Goal: Task Accomplishment & Management: Complete application form

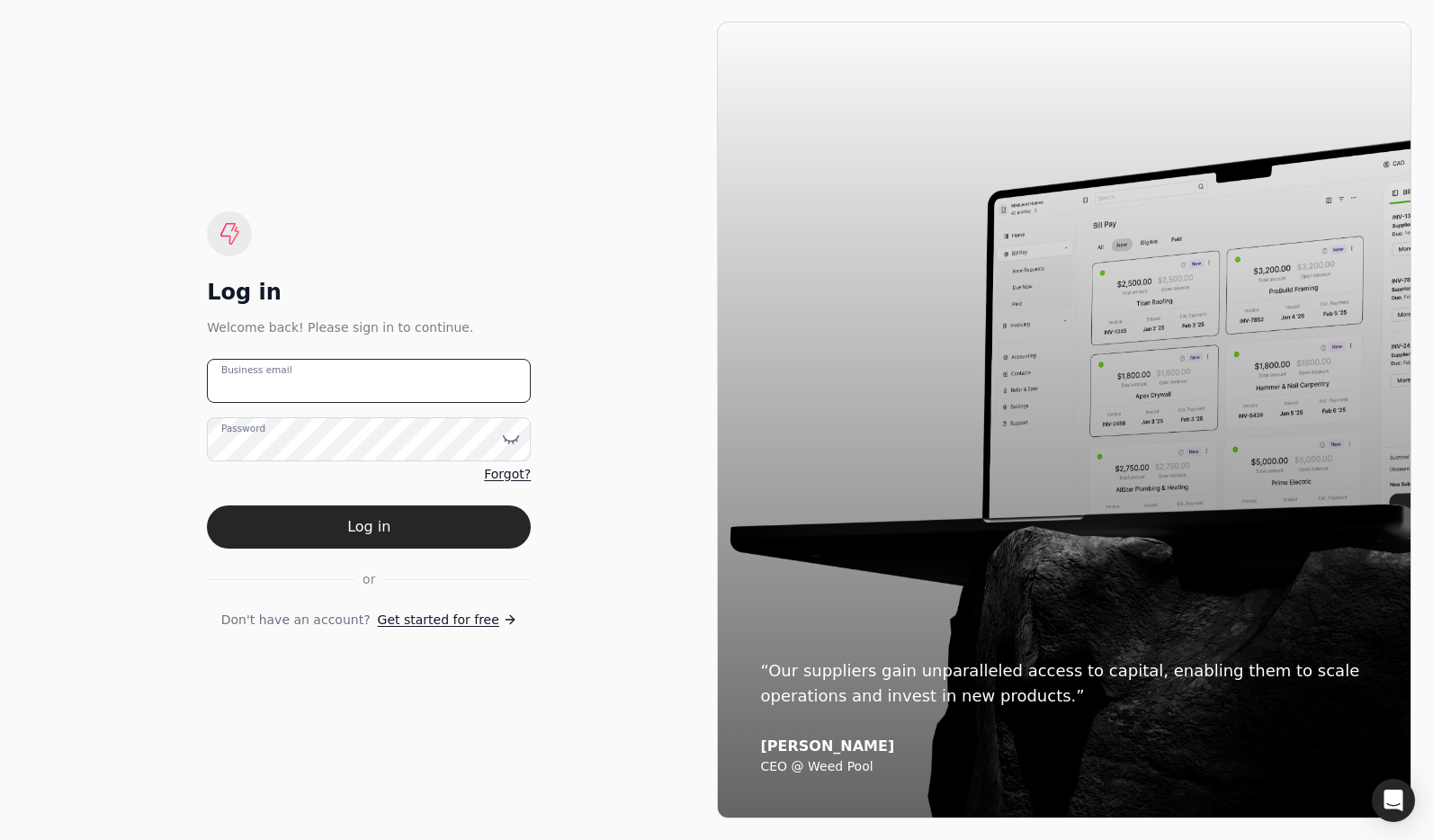
click at [453, 371] on email "Business email" at bounding box center [368, 380] width 323 height 44
click at [369, 386] on email "team+enviro" at bounding box center [368, 380] width 323 height 44
click at [333, 374] on email "team+enviro" at bounding box center [368, 380] width 323 height 44
click at [325, 382] on email "team+enviro" at bounding box center [368, 380] width 323 height 44
type email "team+enviro@helloquickly.com"
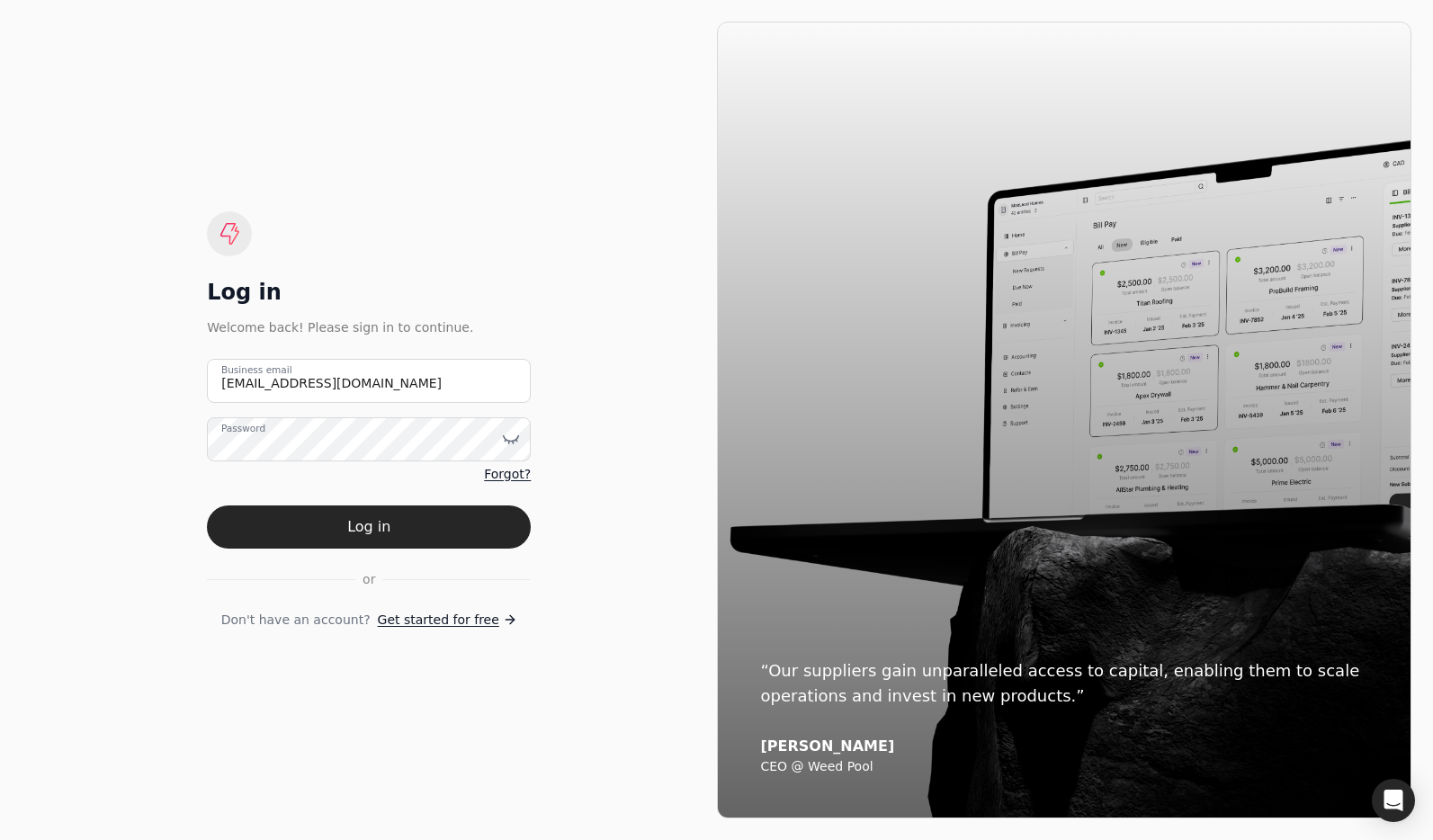
click at [416, 521] on button "Log in" at bounding box center [368, 527] width 323 height 43
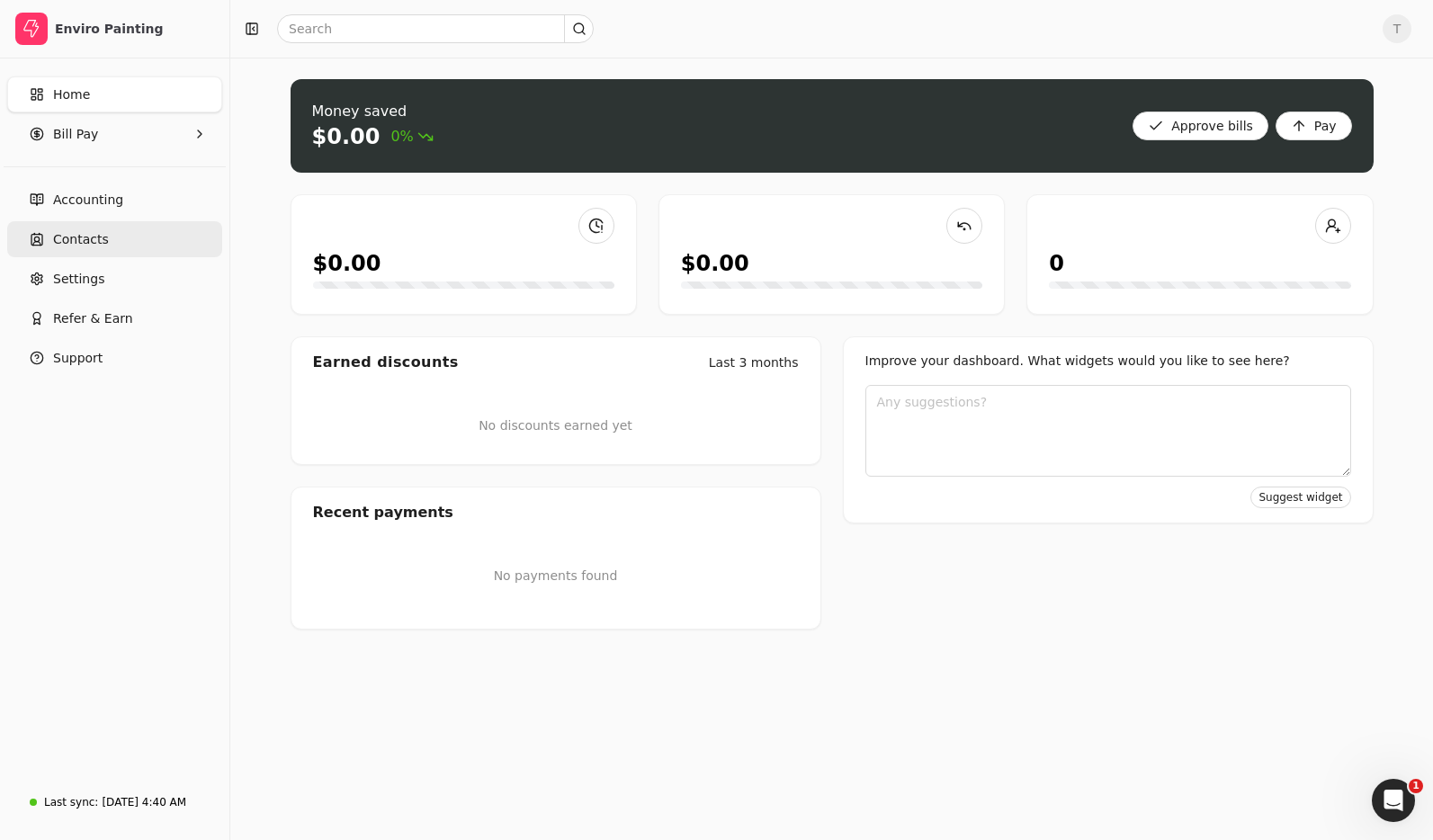
click at [88, 238] on span "Contacts" at bounding box center [81, 239] width 56 height 19
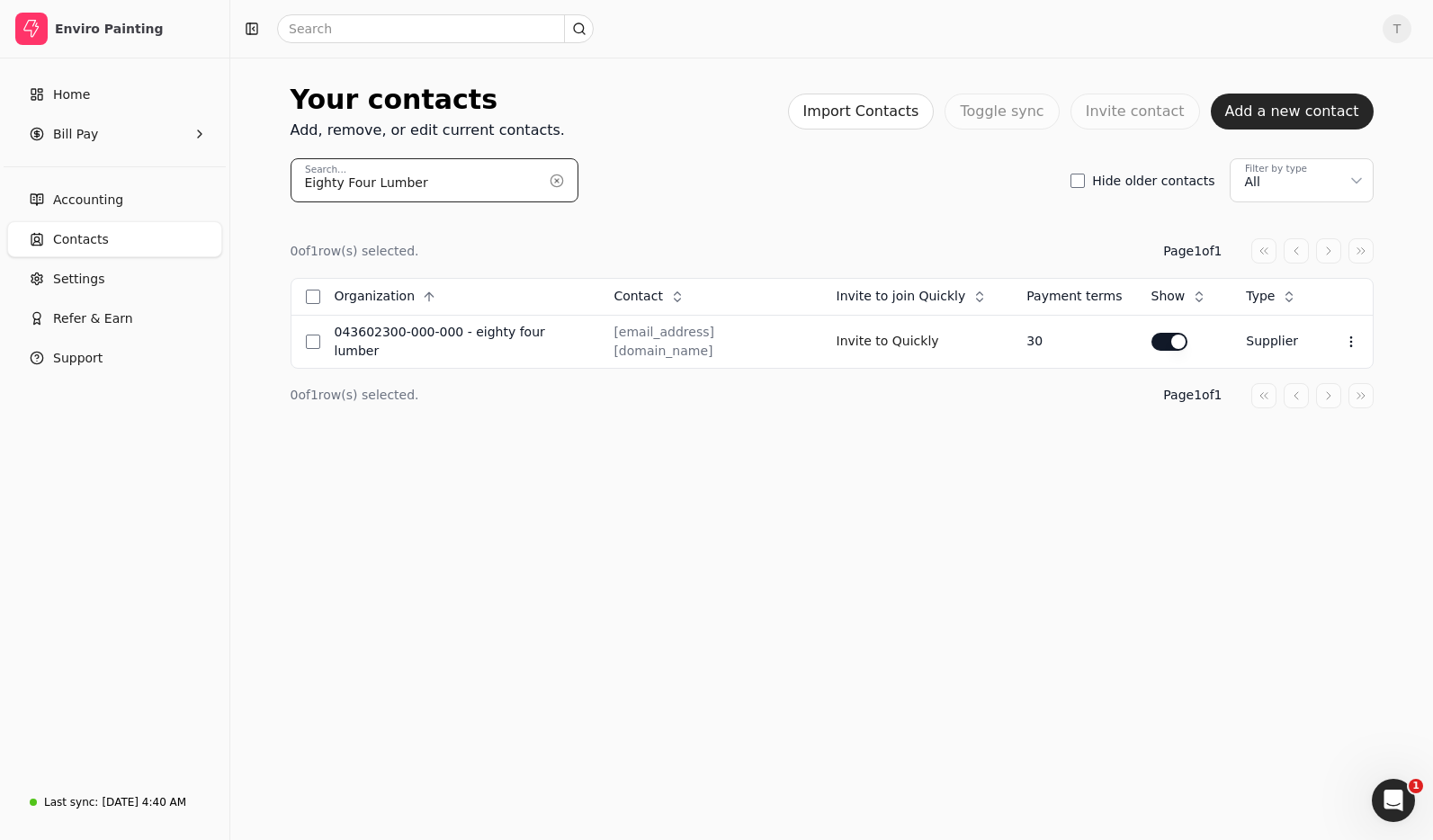
drag, startPoint x: 225, startPoint y: 168, endPoint x: 99, endPoint y: 159, distance: 126.3
click at [99, 159] on div "Enviro Painting Home Bill Pay Accounting Contacts Settings Refer & Earn Support…" at bounding box center [716, 420] width 1433 height 840
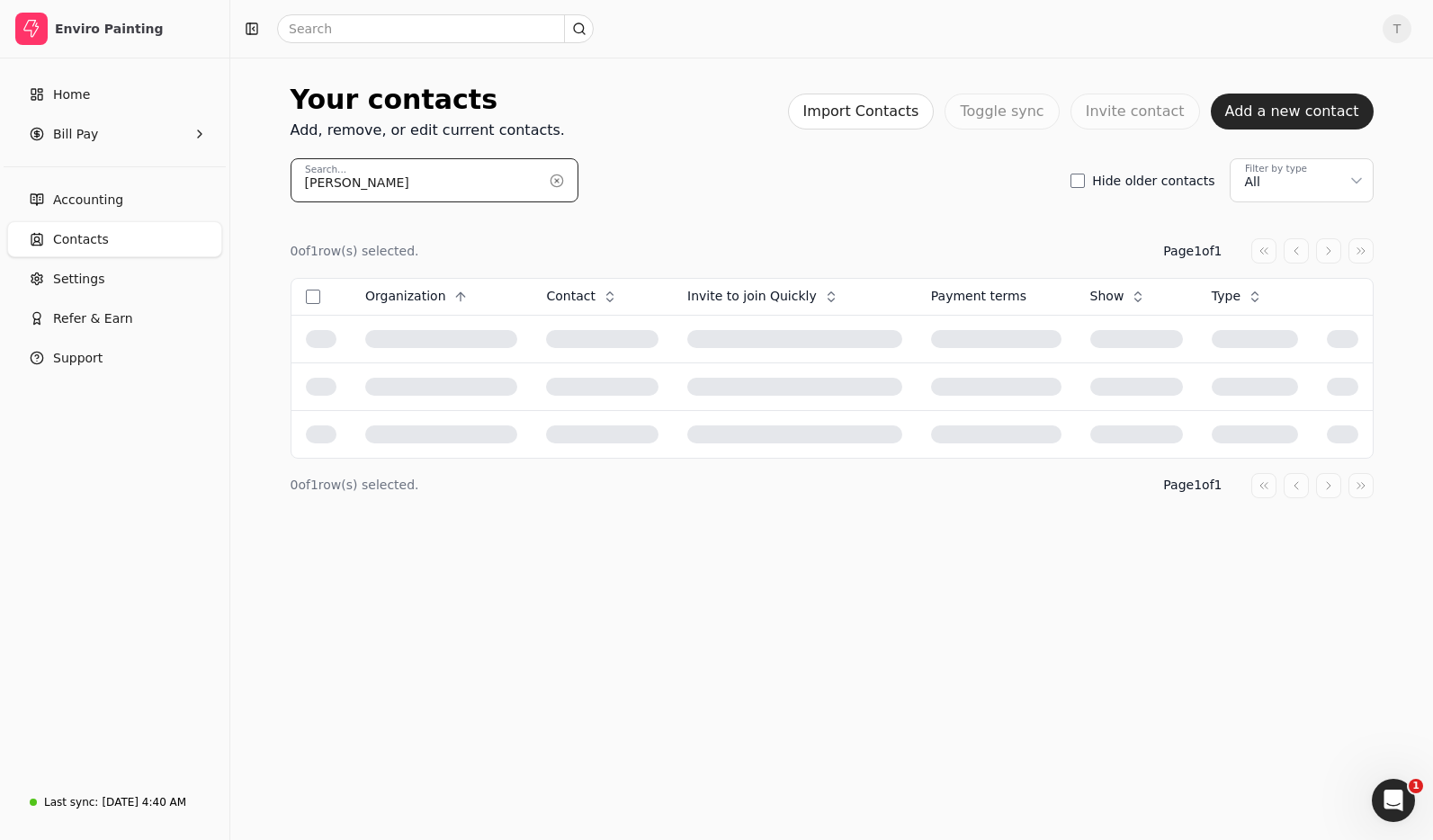
type input "[PERSON_NAME]"
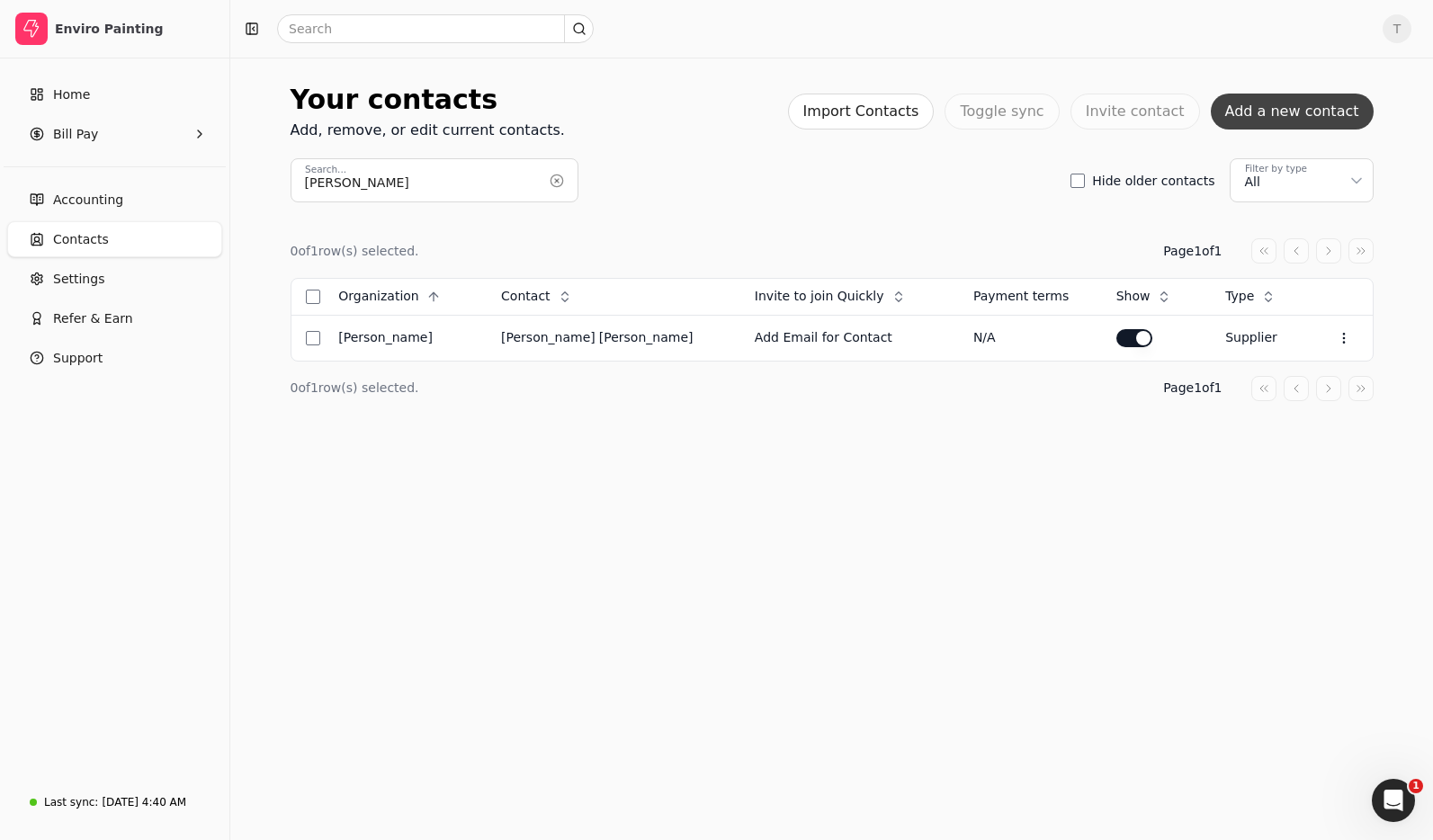
click at [1330, 112] on button "Add a new contact" at bounding box center [1292, 111] width 163 height 36
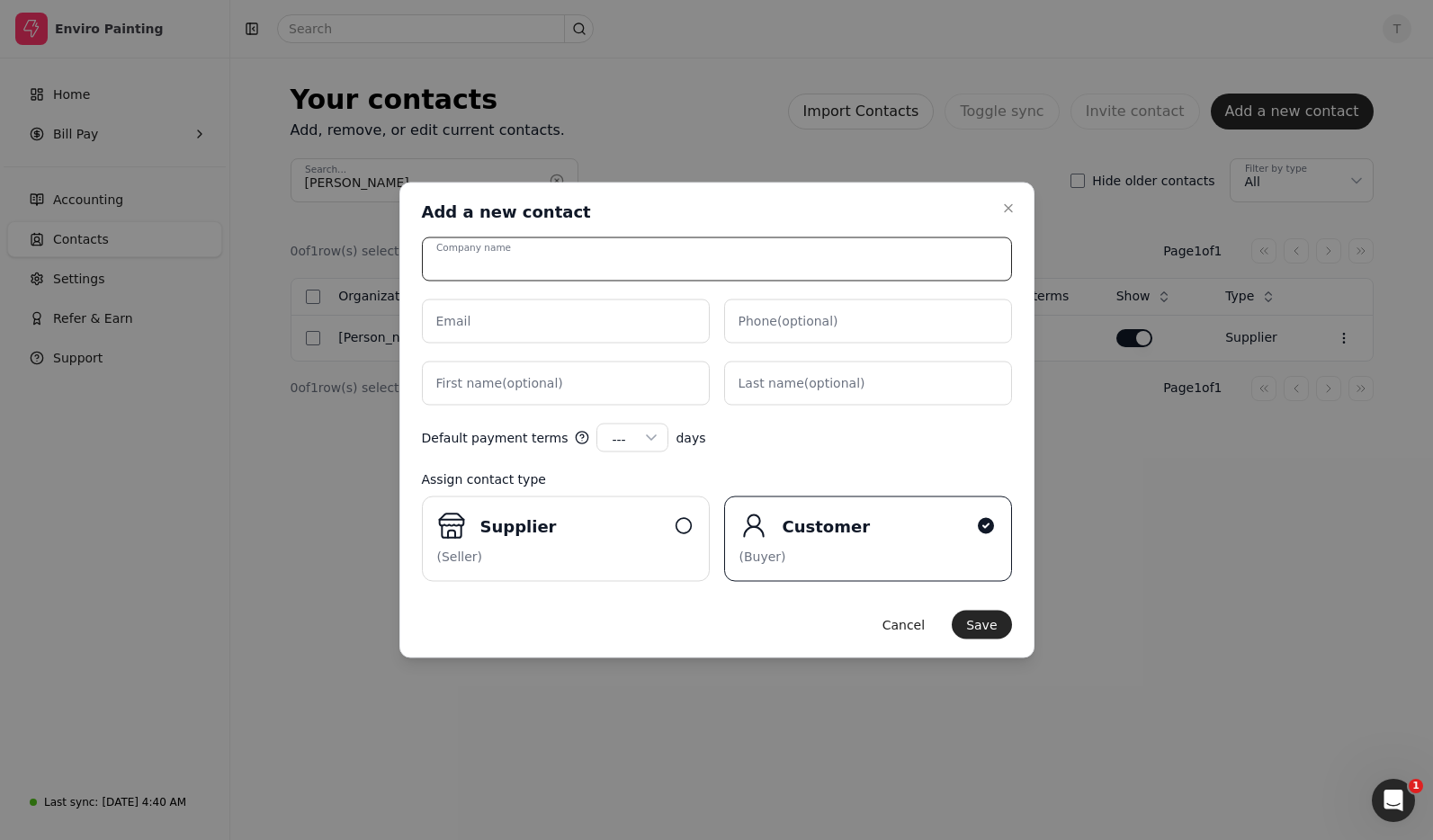
drag, startPoint x: 543, startPoint y: 255, endPoint x: 407, endPoint y: 164, distance: 163.6
click at [543, 255] on input "Company name" at bounding box center [716, 259] width 590 height 44
paste input "Manaba Renos"
type input "Manaba Renos"
click at [588, 321] on input "Email" at bounding box center [565, 321] width 288 height 44
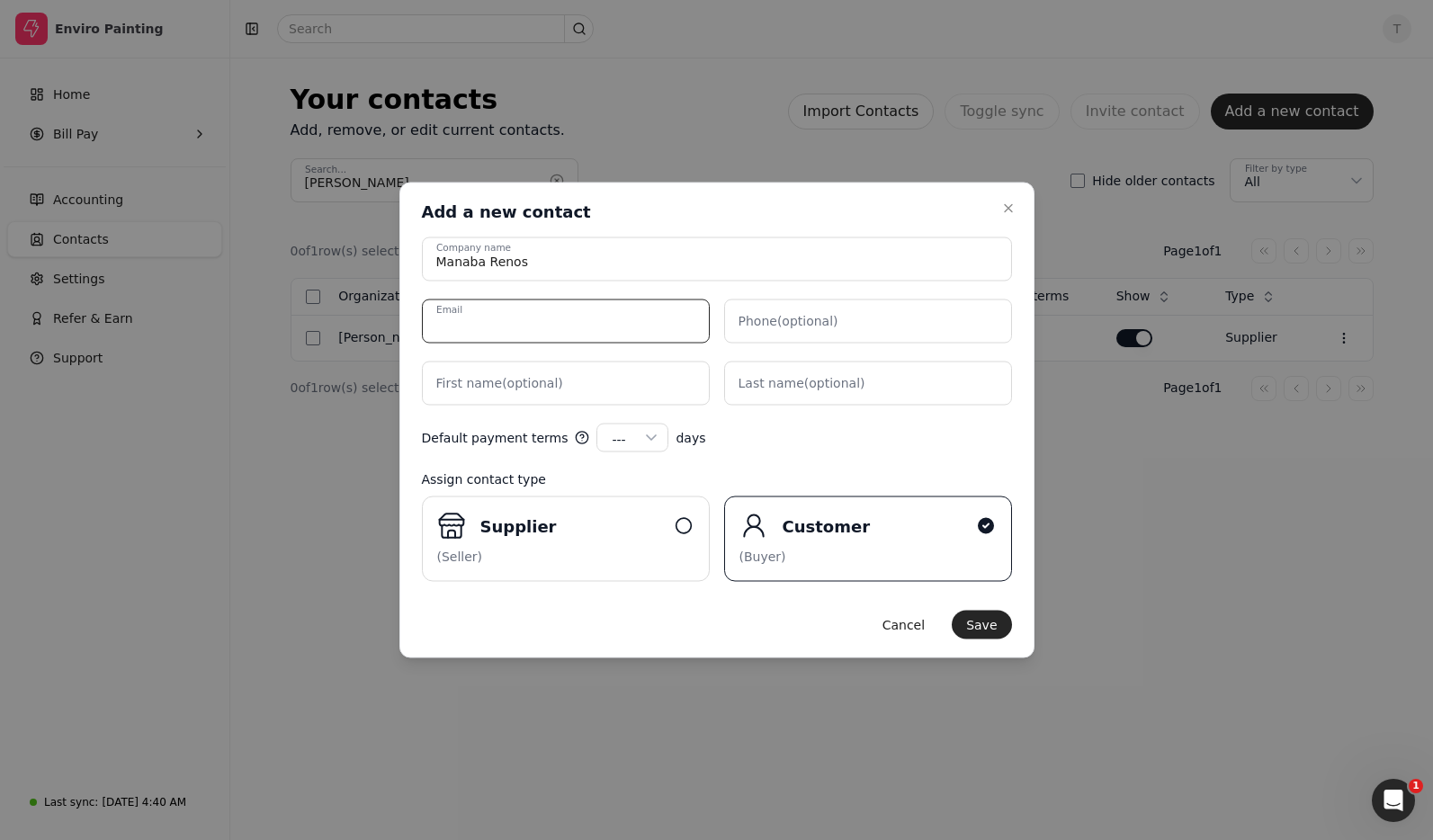
paste input "[EMAIL_ADDRESS][DOMAIN_NAME]"
type input "[EMAIL_ADDRESS][DOMAIN_NAME]"
click at [556, 388] on name "First name (optional)" at bounding box center [565, 383] width 288 height 44
type name "[PERSON_NAME]"
click at [863, 382] on name "Last name (optional)" at bounding box center [868, 383] width 288 height 44
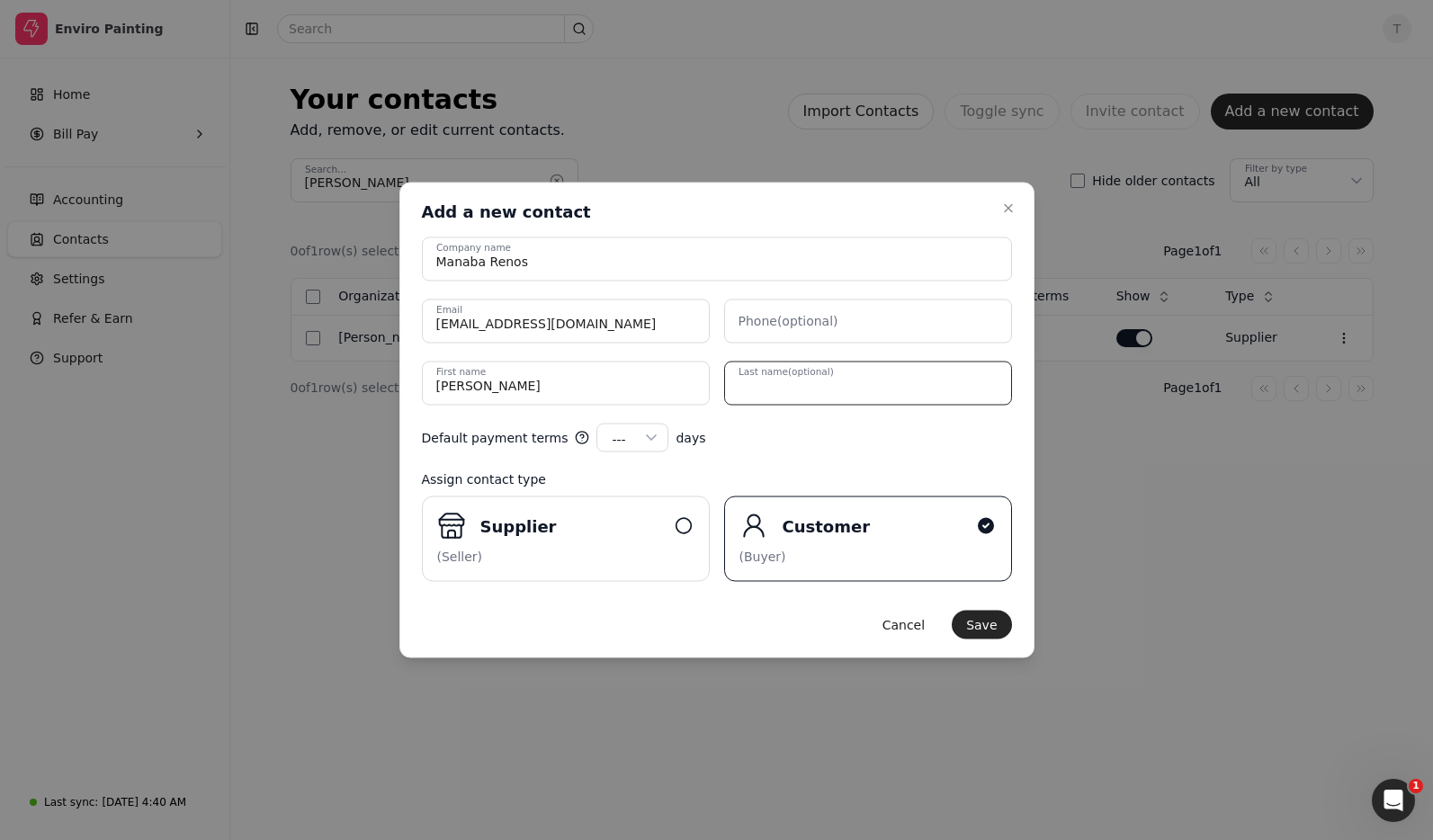
paste name "[PERSON_NAME]"
type name "[PERSON_NAME]"
click at [821, 446] on div "Default payment terms --- --- 15 30 45 60 90 100 120 days" at bounding box center [716, 437] width 590 height 28
drag, startPoint x: 490, startPoint y: 528, endPoint x: 627, endPoint y: 536, distance: 137.2
click at [490, 528] on div "Supplier" at bounding box center [573, 526] width 186 height 25
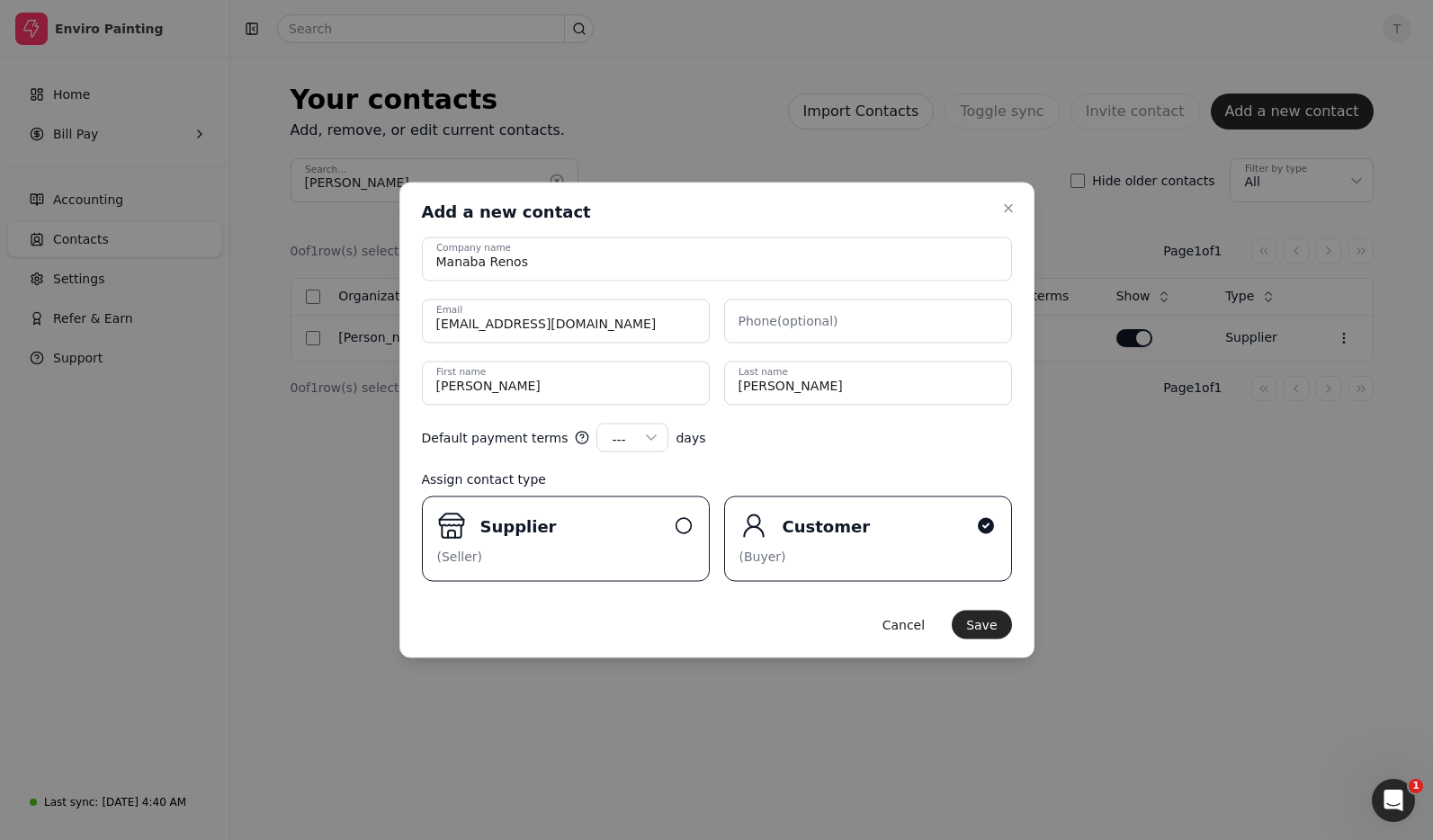
click at [0, 0] on input "Supplier (Seller)" at bounding box center [0, 0] width 0 height 0
click at [996, 620] on button "Save" at bounding box center [981, 624] width 59 height 28
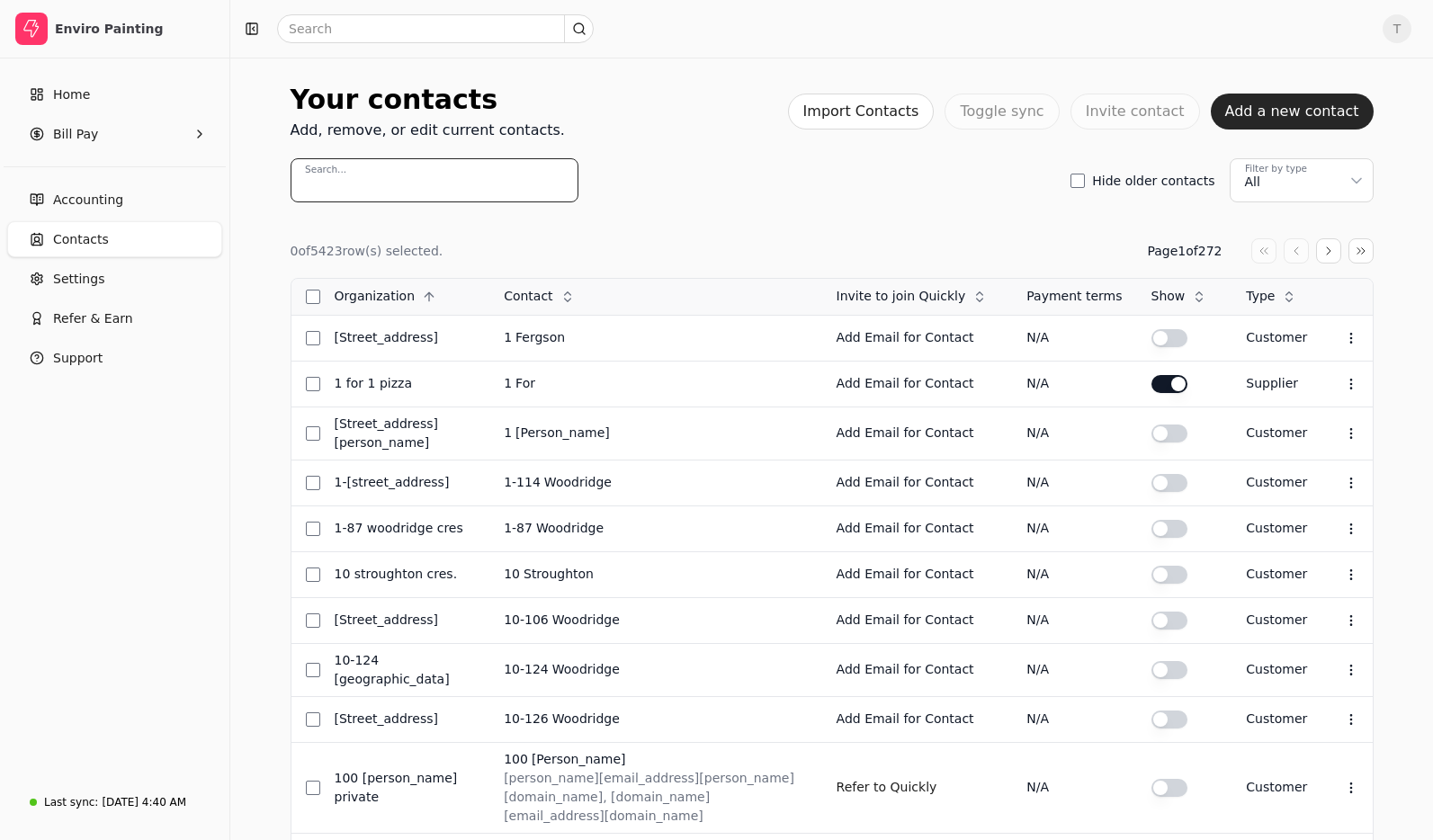
click at [484, 190] on input "Search..." at bounding box center [434, 180] width 288 height 44
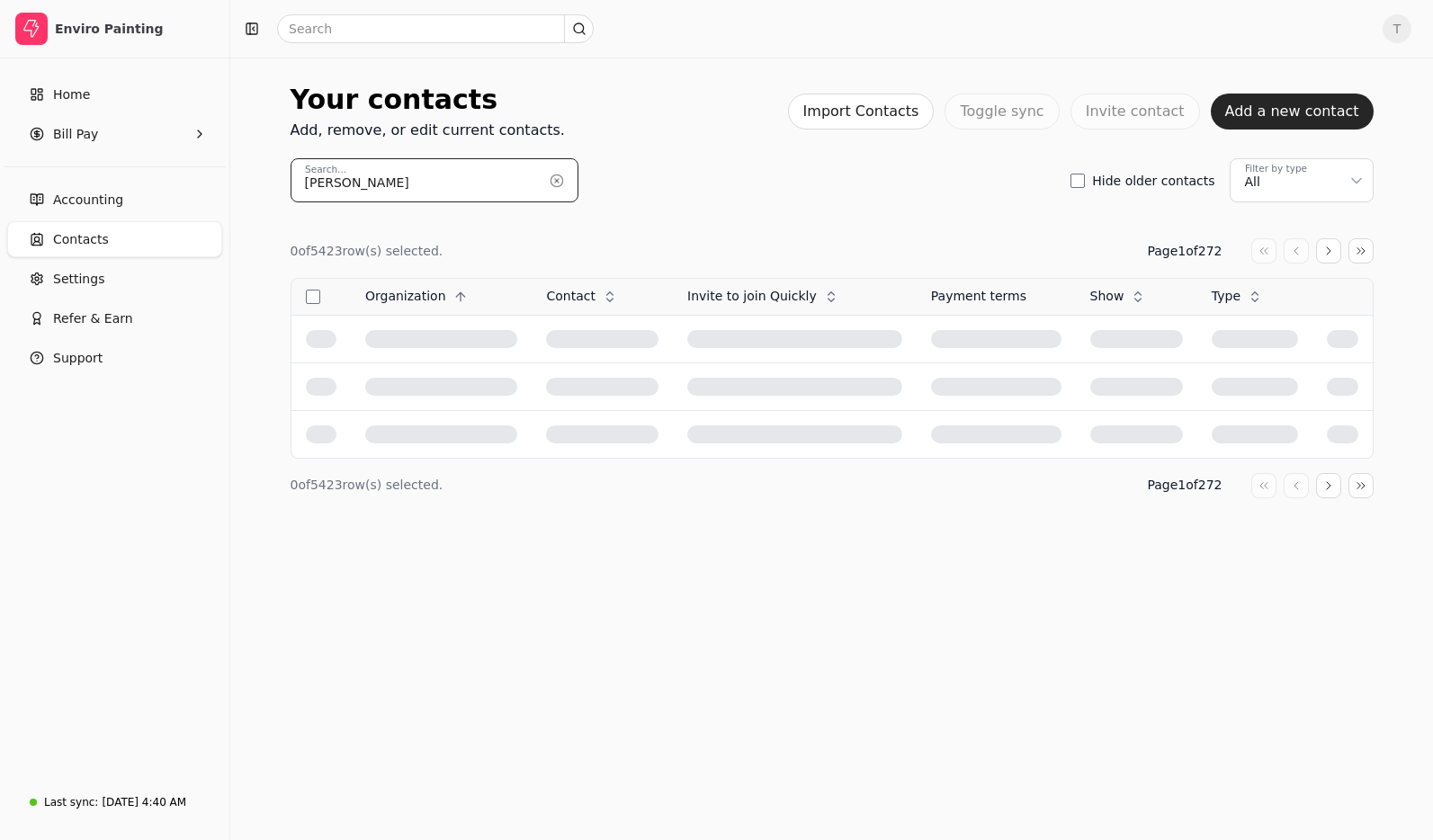
type input "[PERSON_NAME]"
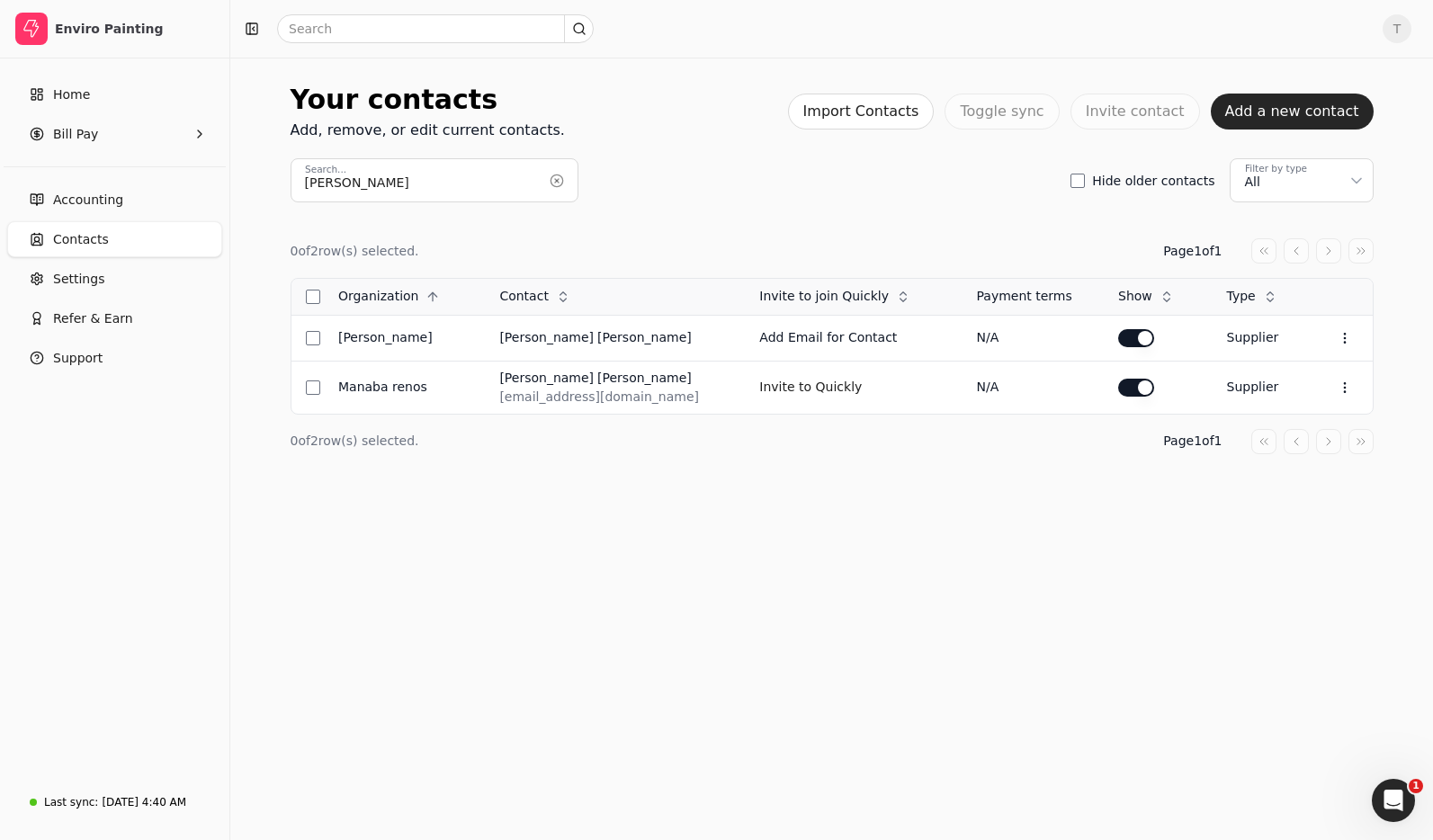
drag, startPoint x: 793, startPoint y: 388, endPoint x: 1103, endPoint y: 472, distance: 321.2
click at [793, 387] on button "Invite to Quickly" at bounding box center [810, 387] width 102 height 28
drag, startPoint x: 814, startPoint y: 208, endPoint x: 634, endPoint y: 159, distance: 186.6
click at [814, 208] on div "0 of 2 row(s) selected. Page 1 of 1 Organization Context Menu Button Contact Co…" at bounding box center [832, 346] width 1083 height 288
click at [107, 135] on Pay "Bill Pay" at bounding box center [114, 134] width 215 height 36
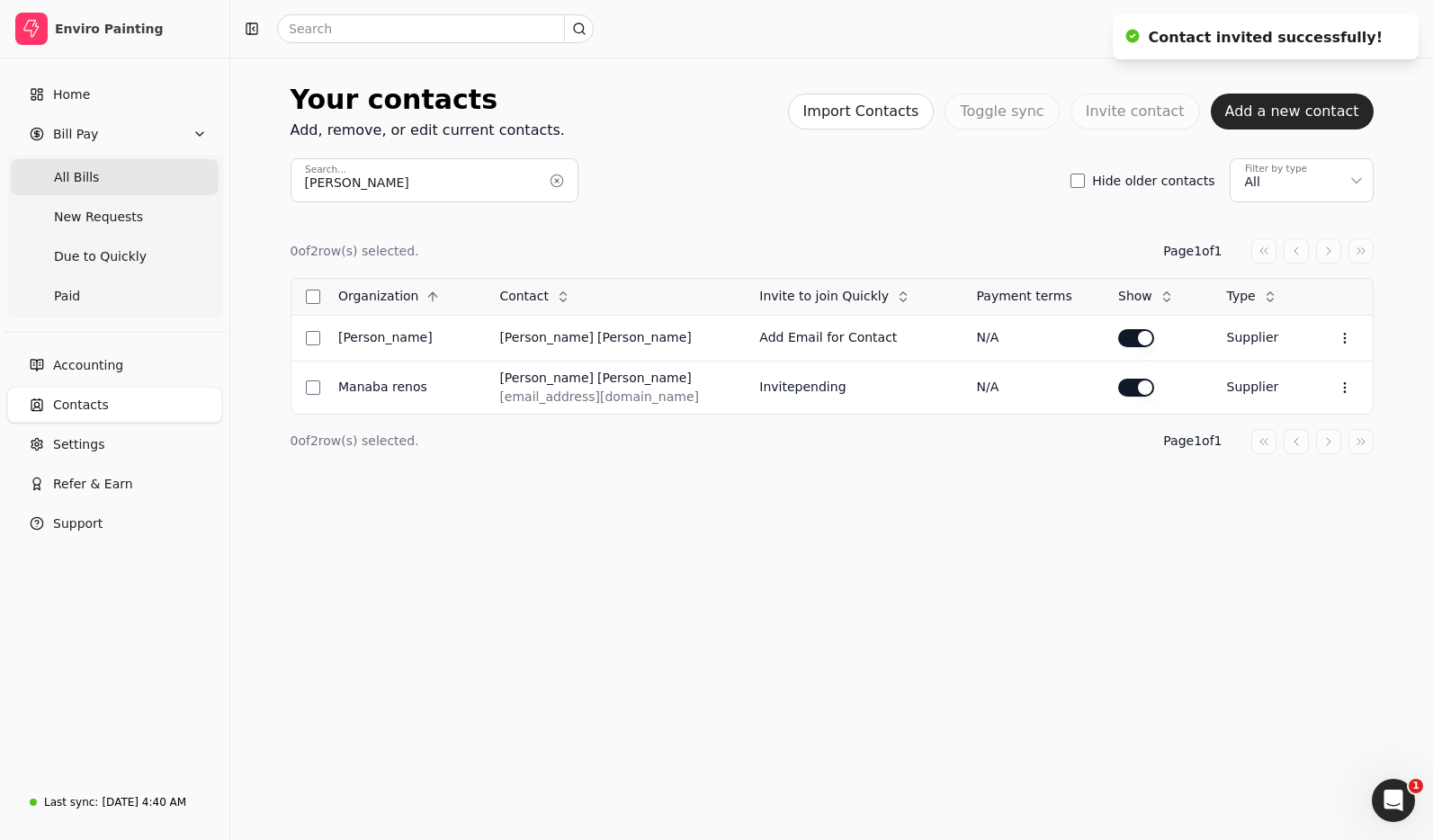
drag, startPoint x: 138, startPoint y: 172, endPoint x: 154, endPoint y: 175, distance: 16.3
click at [138, 172] on Bills "All Bills" at bounding box center [114, 177] width 207 height 36
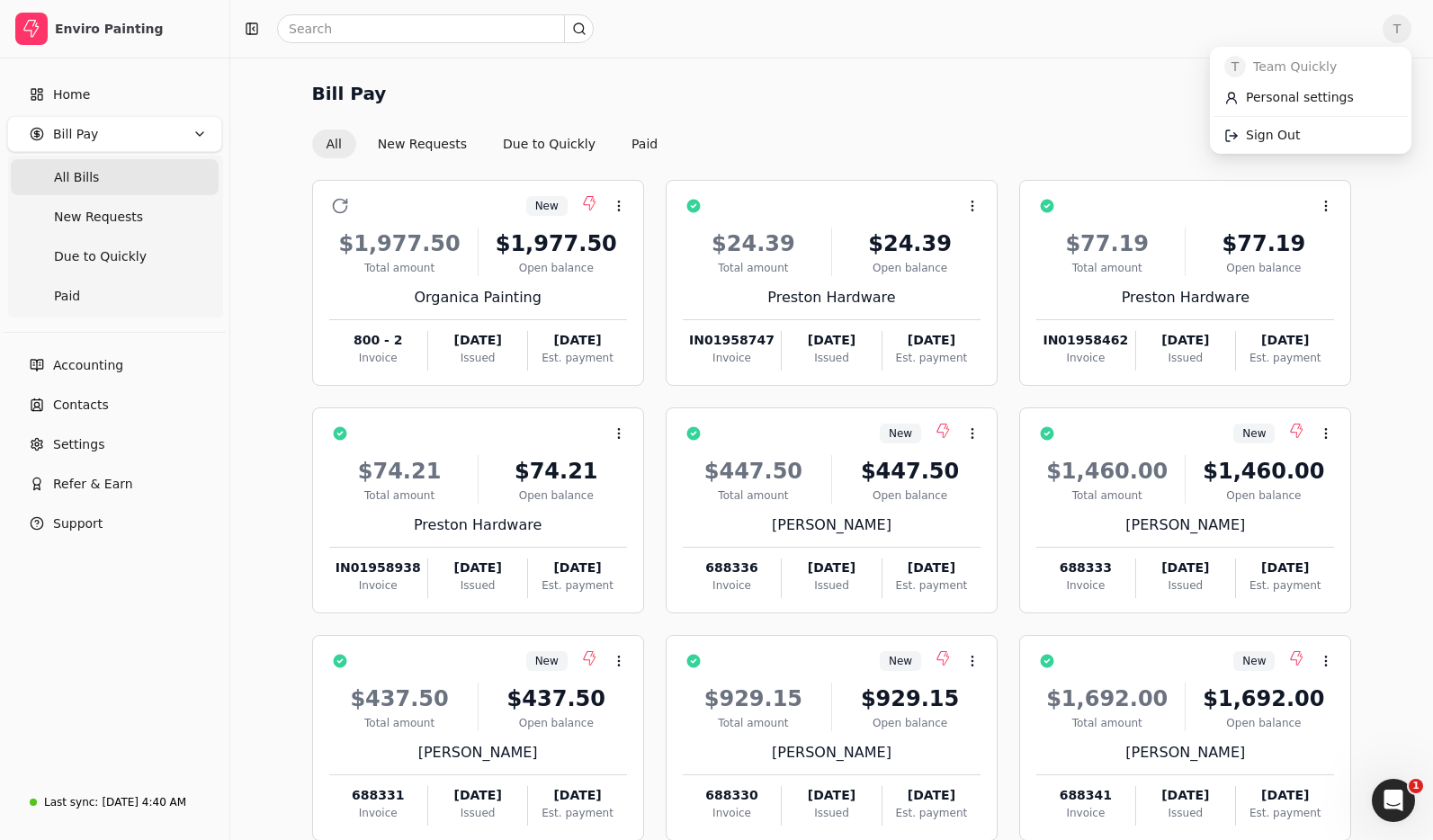
click at [1404, 27] on span "T" at bounding box center [1396, 28] width 29 height 28
click at [1273, 129] on span "Sign Out" at bounding box center [1272, 135] width 54 height 19
